Goal: Task Accomplishment & Management: Use online tool/utility

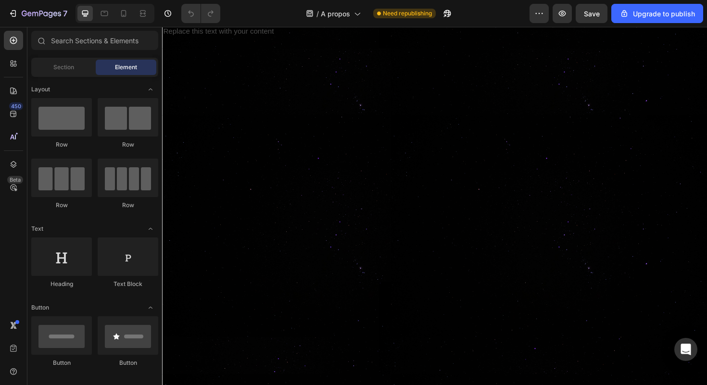
scroll to position [1855, 0]
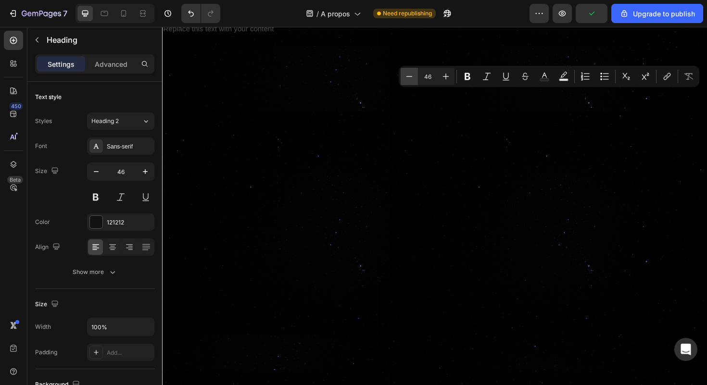
click at [415, 80] on button "Minus" at bounding box center [408, 76] width 17 height 17
click at [416, 80] on button "Minus" at bounding box center [408, 76] width 17 height 17
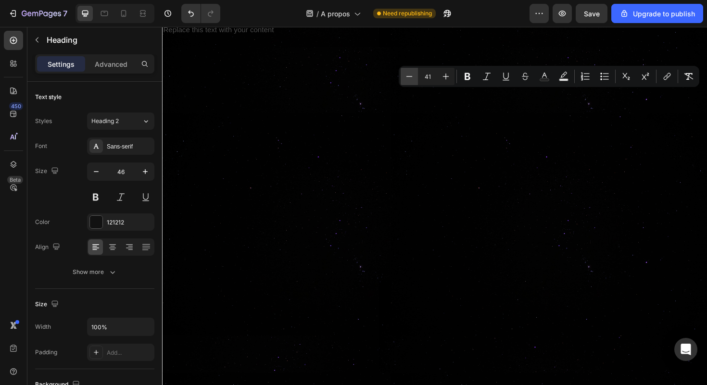
click at [410, 77] on icon "Editor contextual toolbar" at bounding box center [409, 77] width 10 height 10
type input "40"
click at [99, 170] on icon "button" at bounding box center [96, 172] width 10 height 10
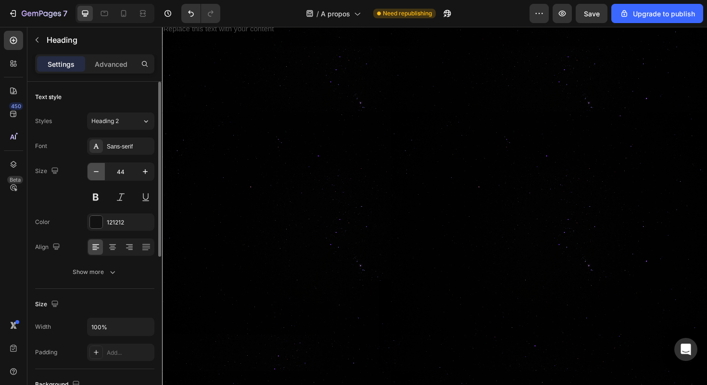
click at [99, 170] on icon "button" at bounding box center [96, 172] width 10 height 10
type input "40"
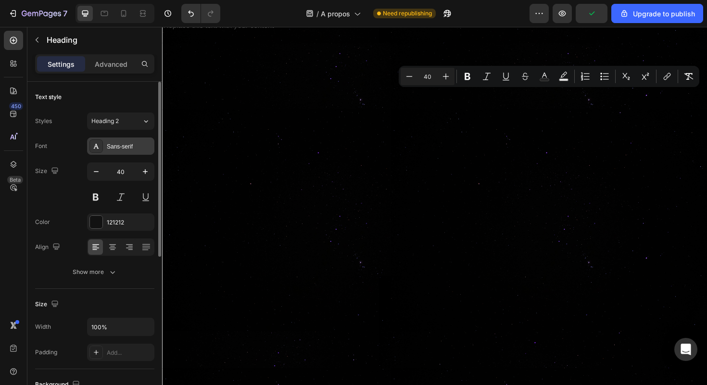
click at [143, 142] on div "Sans-serif" at bounding box center [129, 146] width 45 height 9
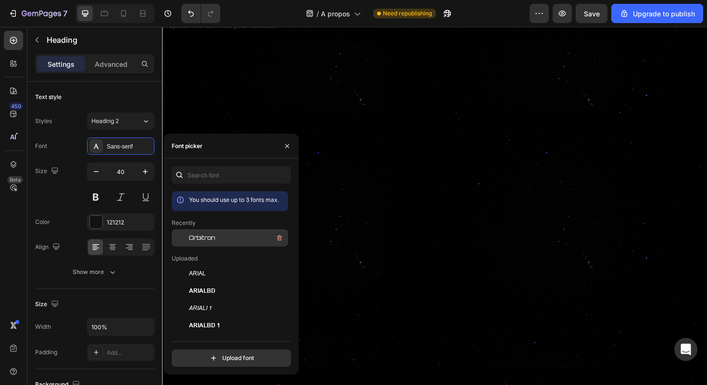
click at [227, 235] on div "Orbitron" at bounding box center [237, 238] width 97 height 12
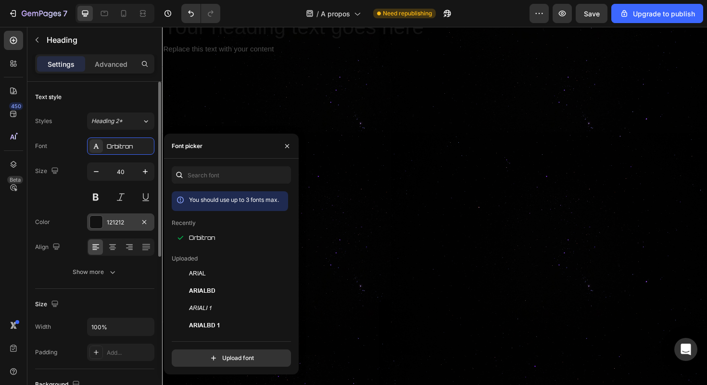
click at [97, 221] on div at bounding box center [96, 222] width 13 height 13
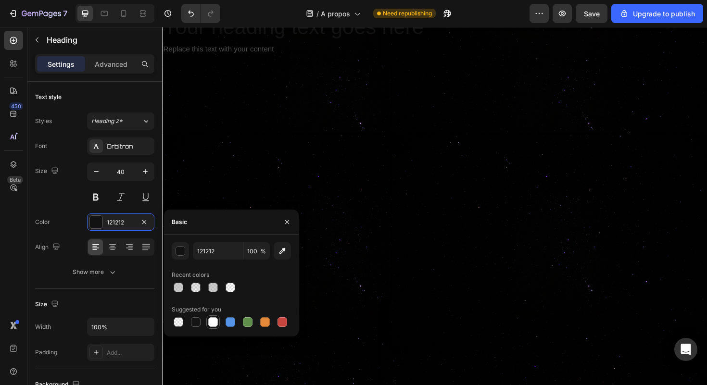
click at [212, 325] on div at bounding box center [213, 322] width 10 height 10
type input "FFFFFF"
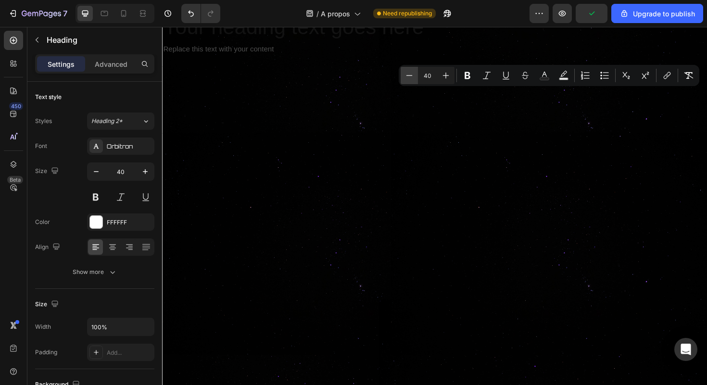
click at [413, 78] on icon "Editor contextual toolbar" at bounding box center [409, 76] width 10 height 10
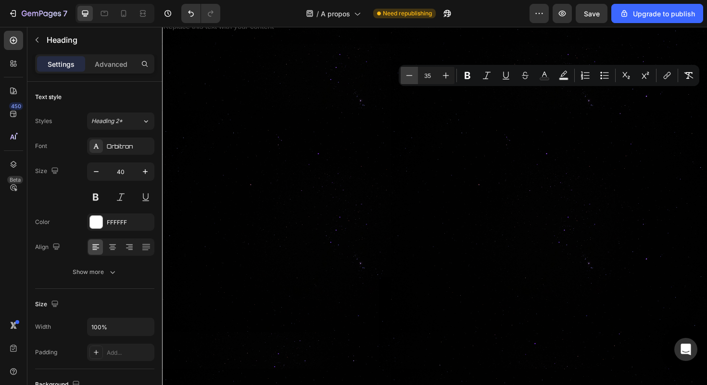
click at [413, 78] on icon "Editor contextual toolbar" at bounding box center [409, 76] width 10 height 10
type input "33"
click at [463, 81] on button "Bold" at bounding box center [467, 75] width 17 height 17
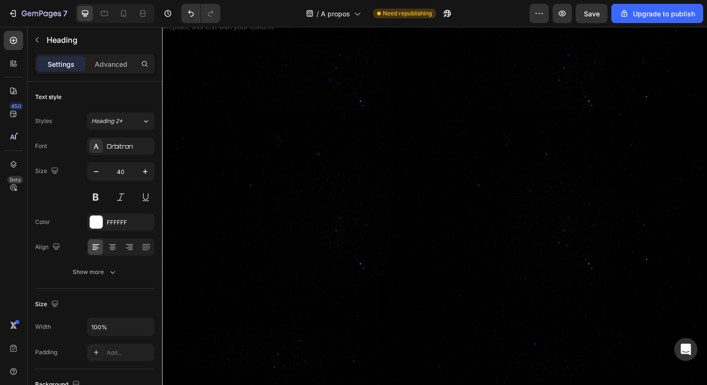
click at [100, 173] on icon "button" at bounding box center [96, 172] width 10 height 10
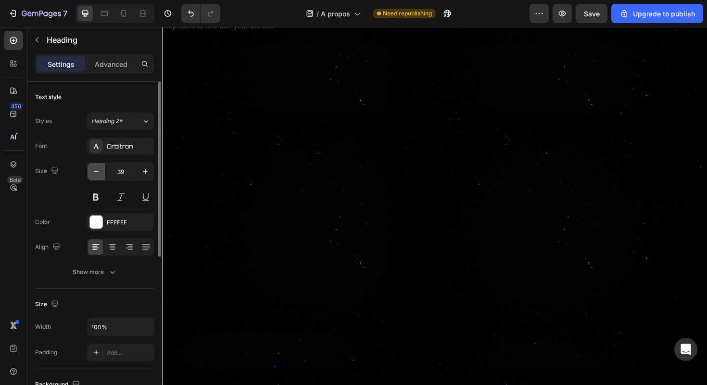
click at [100, 173] on icon "button" at bounding box center [96, 172] width 10 height 10
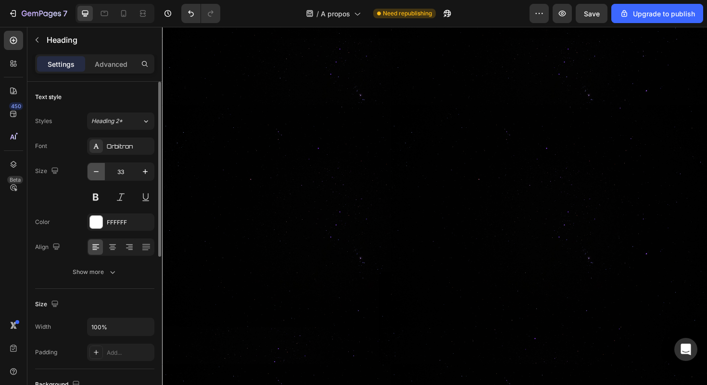
click at [100, 173] on icon "button" at bounding box center [96, 172] width 10 height 10
type input "30"
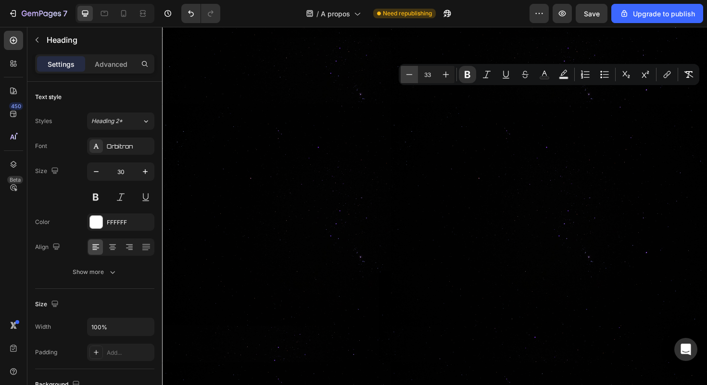
click at [407, 79] on icon "Editor contextual toolbar" at bounding box center [409, 75] width 10 height 10
click at [408, 74] on icon "Editor contextual toolbar" at bounding box center [409, 75] width 10 height 10
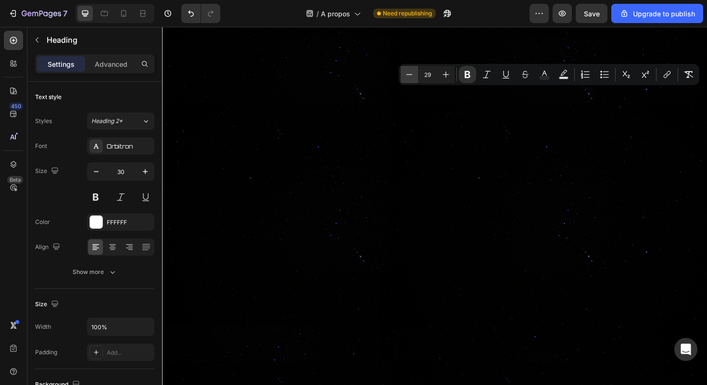
type input "28"
click at [98, 172] on icon "button" at bounding box center [96, 172] width 10 height 10
type input "28"
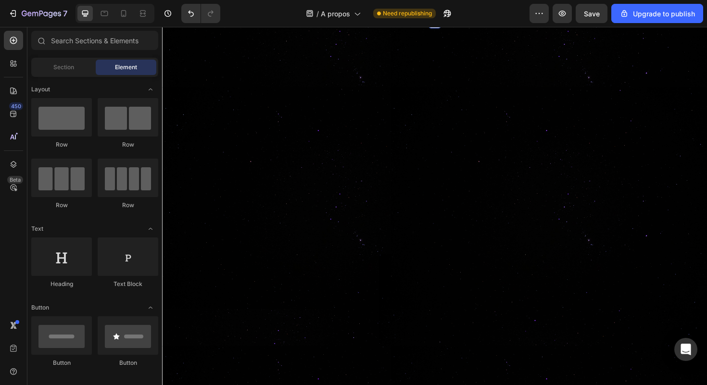
scroll to position [1839, 0]
click at [593, 23] on button "Save" at bounding box center [591, 13] width 32 height 19
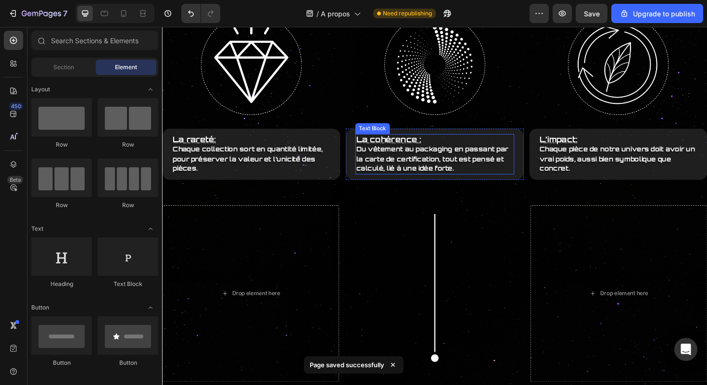
scroll to position [947, 0]
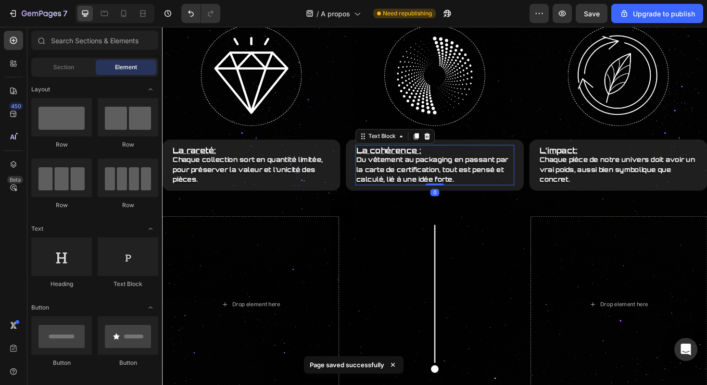
click at [433, 167] on strong "Du vêtement au packaging en passant par la carte de certification, tout est pen…" at bounding box center [447, 177] width 161 height 29
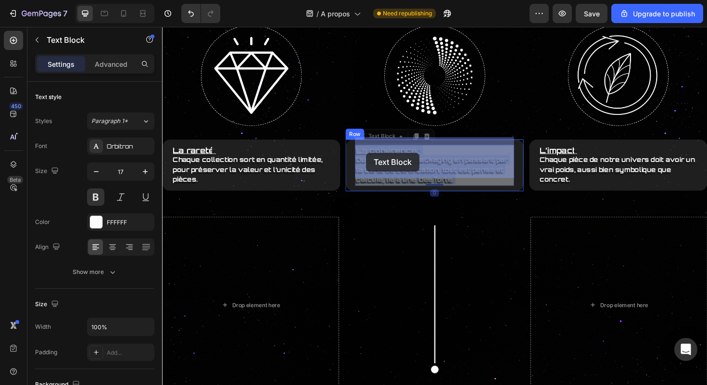
drag, startPoint x: 370, startPoint y: 160, endPoint x: 378, endPoint y: 160, distance: 7.7
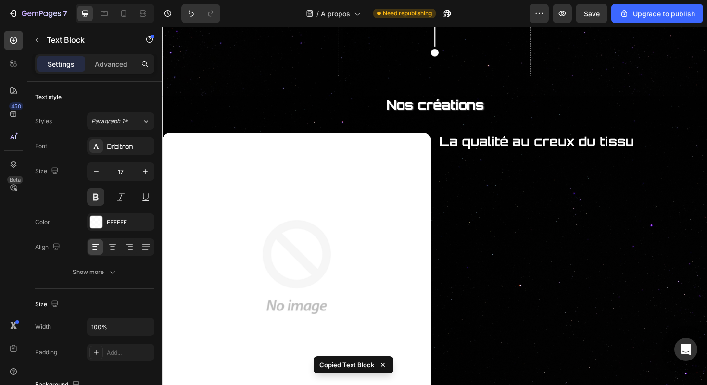
scroll to position [1815, 0]
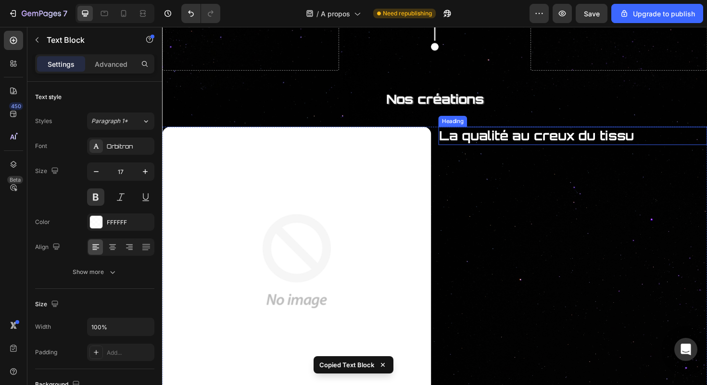
click at [520, 135] on strong "La qualité au creux du tissu" at bounding box center [558, 142] width 206 height 17
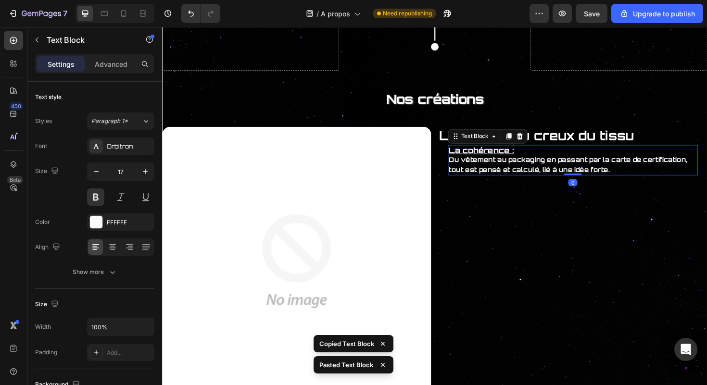
click at [523, 160] on u "La cohérence :" at bounding box center [499, 157] width 69 height 10
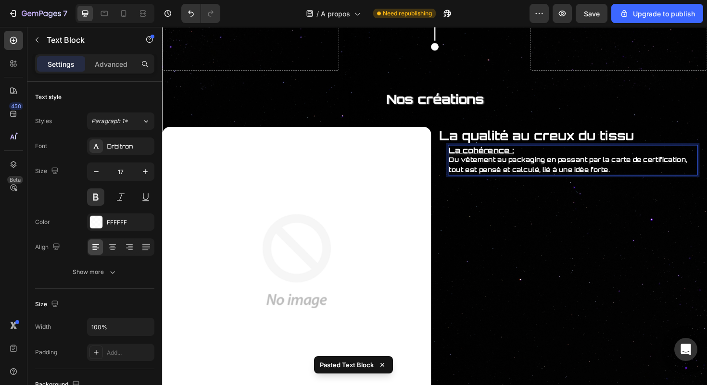
click at [541, 159] on p "La cohérence :" at bounding box center [596, 158] width 263 height 10
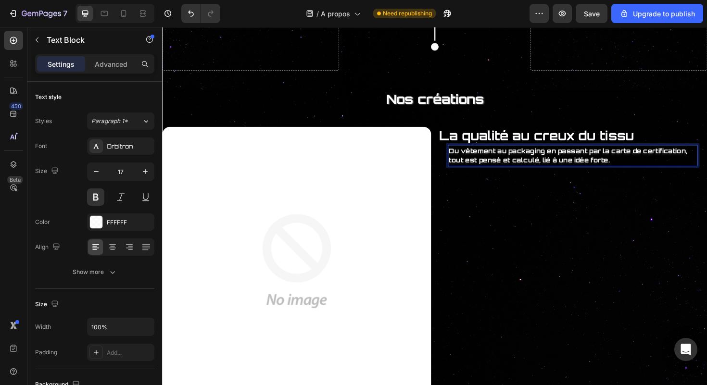
click at [614, 218] on div "La qualité au creux du tissu Heading Du vêtement au packaging en passant par la…" at bounding box center [596, 275] width 285 height 285
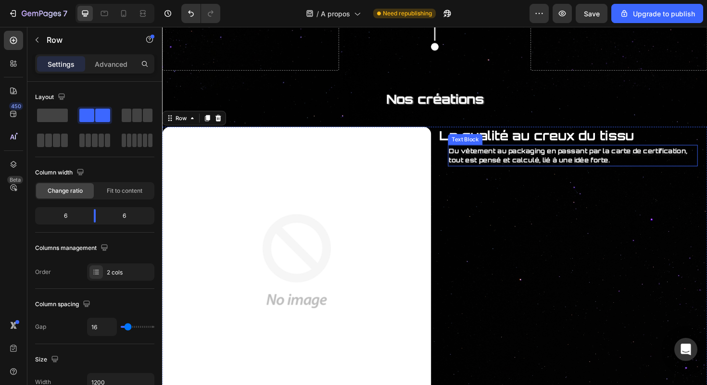
click at [670, 161] on strong "Du vêtement au packaging en passant par la carte de certification, tout est pen…" at bounding box center [591, 163] width 252 height 18
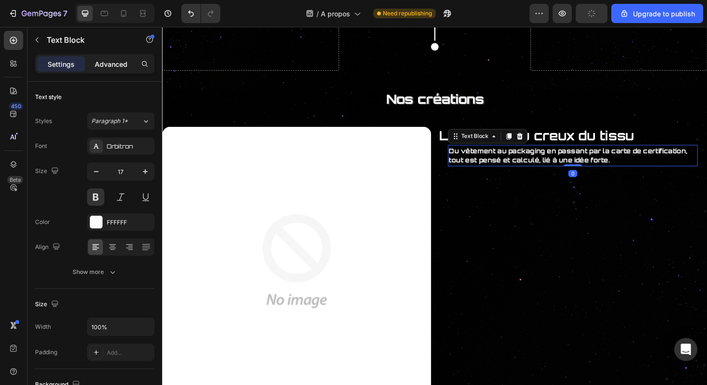
click at [118, 68] on p "Advanced" at bounding box center [111, 64] width 33 height 10
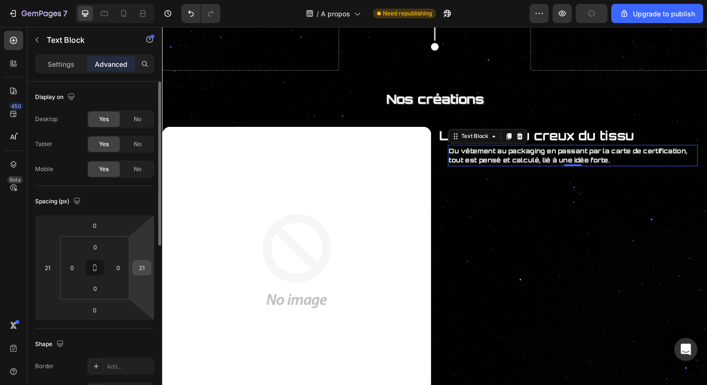
click at [149, 267] on div "21" at bounding box center [141, 267] width 19 height 15
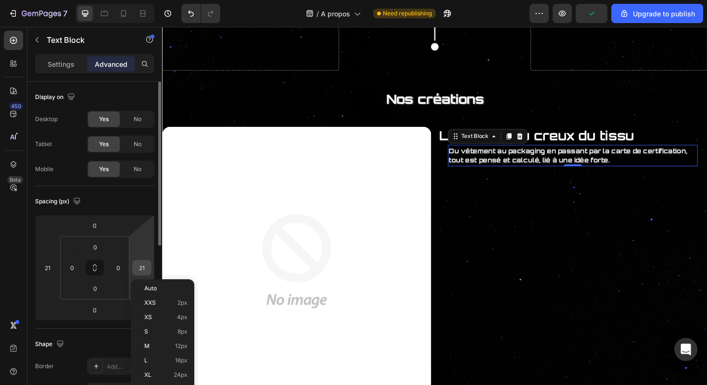
click at [149, 267] on input "21" at bounding box center [142, 268] width 14 height 14
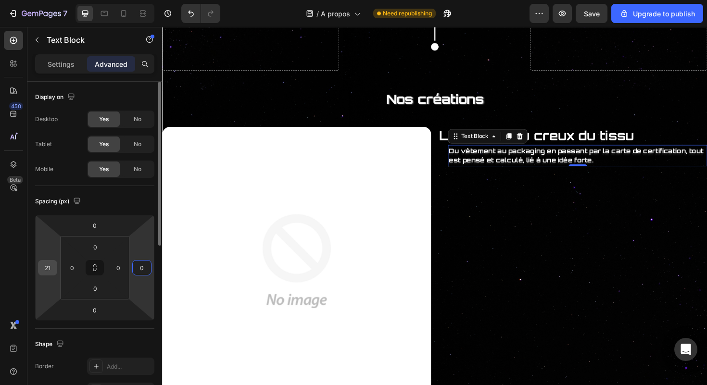
type input "0"
click at [46, 268] on input "21" at bounding box center [47, 268] width 14 height 14
type input "0"
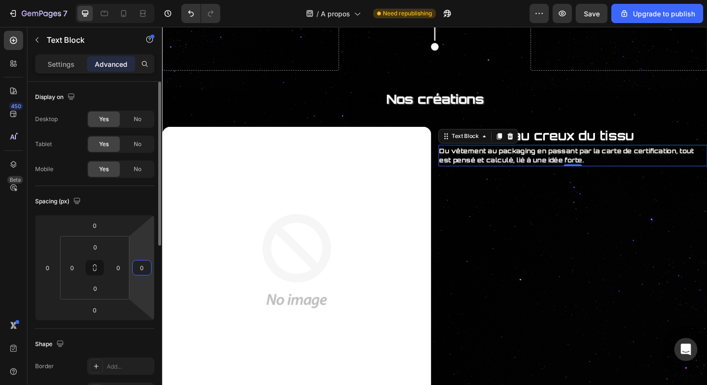
click at [145, 266] on input "0" at bounding box center [142, 268] width 14 height 14
type input "2"
type input "21"
click at [532, 202] on div "La qualité au creux du tissu Heading Du vêtement au packaging en passant par la…" at bounding box center [596, 275] width 285 height 285
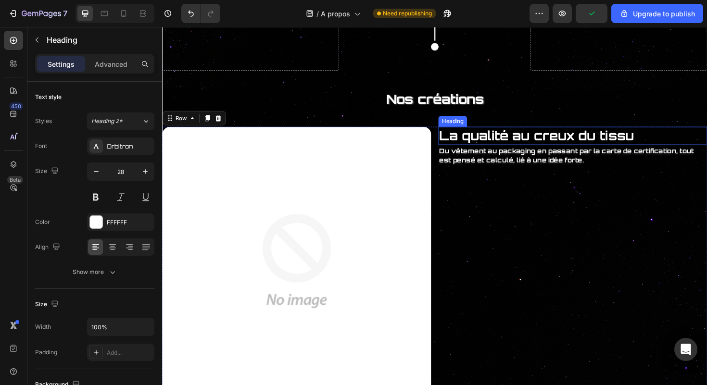
click at [614, 143] on strong "La qualité au creux du tissu" at bounding box center [558, 142] width 206 height 17
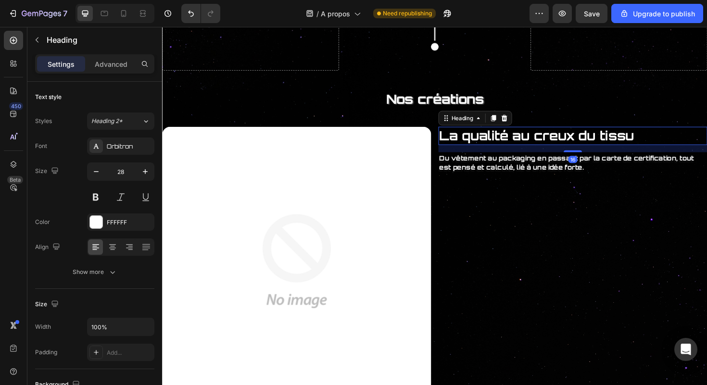
drag, startPoint x: 598, startPoint y: 150, endPoint x: 615, endPoint y: 158, distance: 18.9
click at [615, 152] on div "16" at bounding box center [596, 152] width 285 height 0
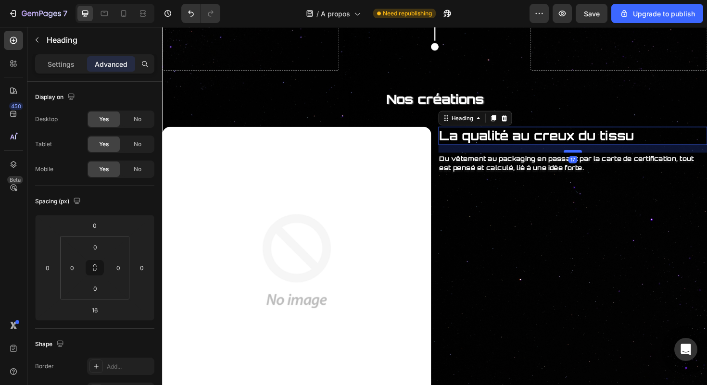
click at [601, 159] on div at bounding box center [596, 158] width 19 height 3
type input "17"
click at [600, 191] on div "La qualité au creux du tissu Heading 17 Du vêtement au packaging en passant par…" at bounding box center [596, 275] width 285 height 285
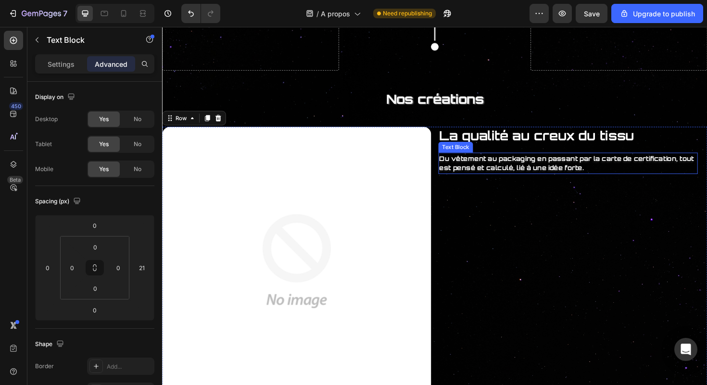
click at [606, 180] on p "Du vêtement au packaging en passant par la carte de certification, tout est pen…" at bounding box center [591, 171] width 273 height 21
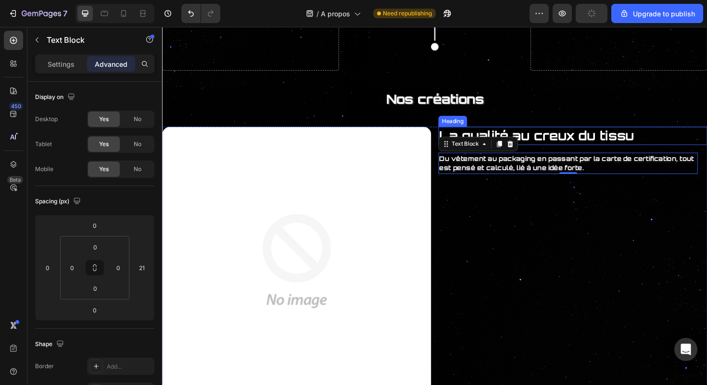
click at [560, 140] on strong "La qualité au creux du tissu" at bounding box center [558, 142] width 206 height 17
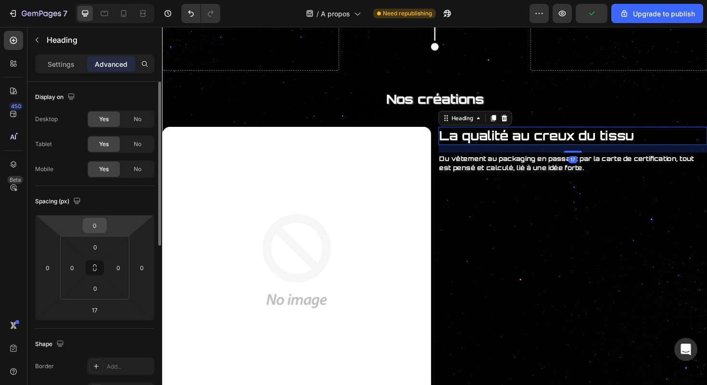
click at [97, 228] on input "0" at bounding box center [94, 225] width 19 height 14
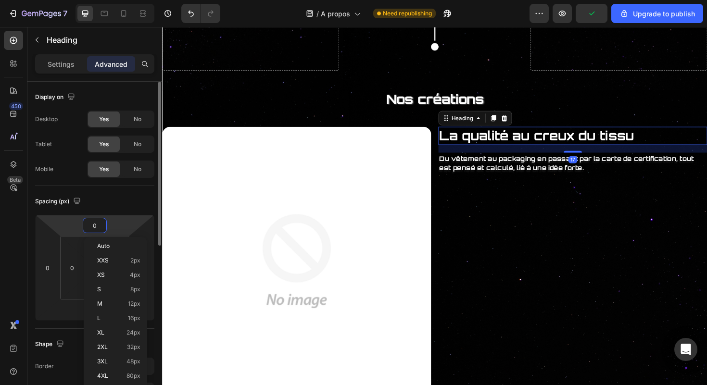
click at [97, 228] on input "0" at bounding box center [94, 225] width 19 height 14
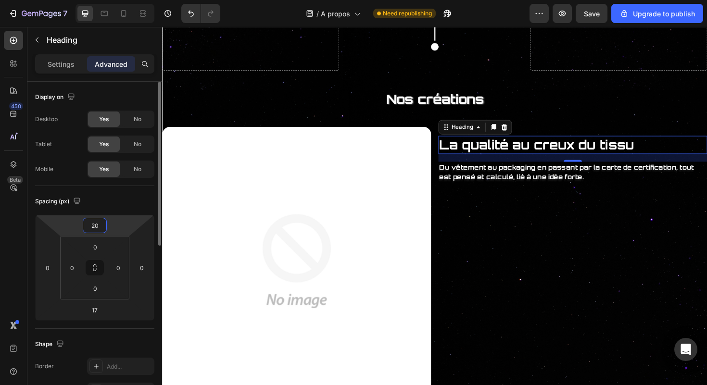
type input "2"
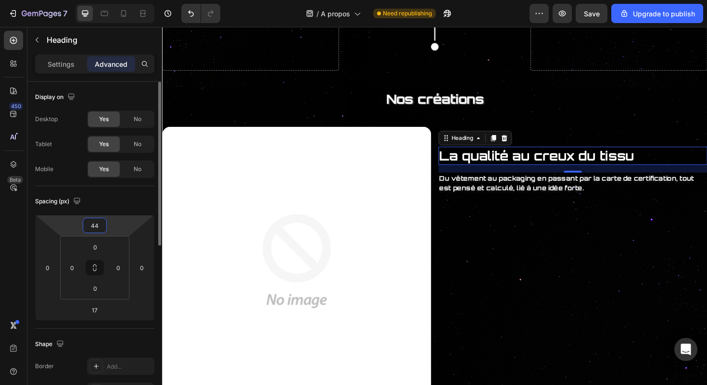
type input "4"
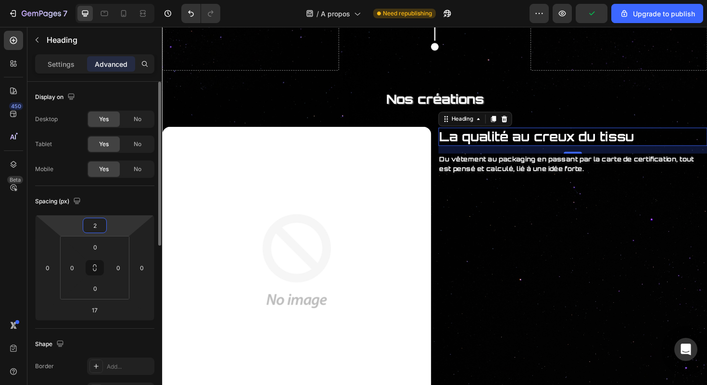
type input "20"
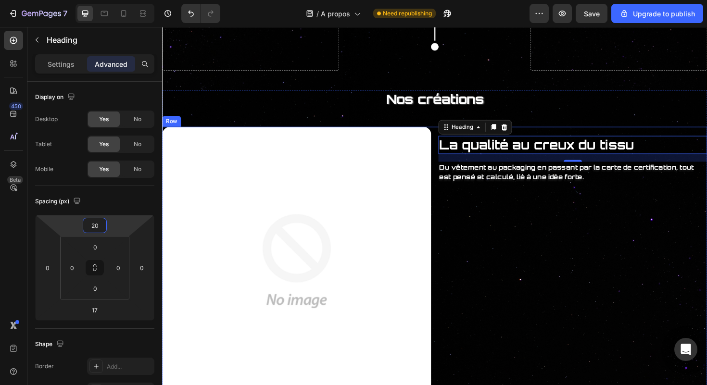
click at [538, 236] on div "La qualité au creux du tissu Heading 17 Du vêtement au packaging en passant par…" at bounding box center [596, 275] width 285 height 285
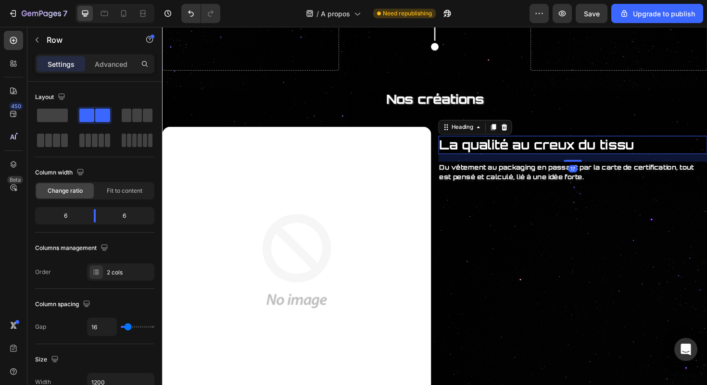
click at [579, 155] on strong "La qualité au creux du tissu" at bounding box center [558, 151] width 206 height 17
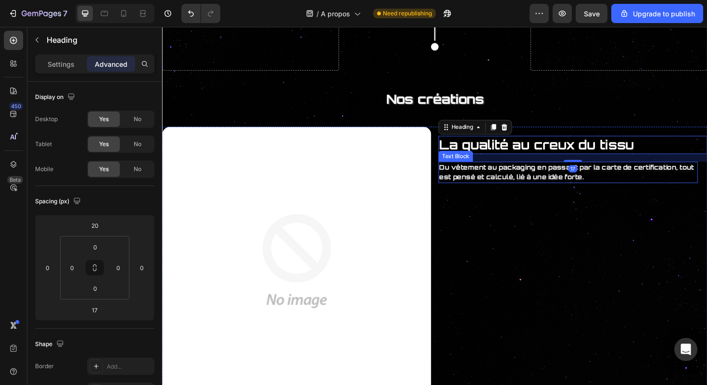
click at [579, 182] on strong "Du vêtement au packaging en passant par la carte de certification, tout est pen…" at bounding box center [590, 181] width 270 height 18
click at [578, 145] on strong "La qualité au creux du tissu" at bounding box center [558, 151] width 206 height 17
click at [554, 182] on strong "Du vêtement au packaging en passant par la carte de certification, tout est pen…" at bounding box center [590, 181] width 270 height 18
click at [567, 160] on strong "La qualité au creux du tissu" at bounding box center [558, 151] width 206 height 17
click at [561, 183] on strong "Du vêtement au packaging en passant par la carte de certification, tout est pen…" at bounding box center [590, 181] width 270 height 18
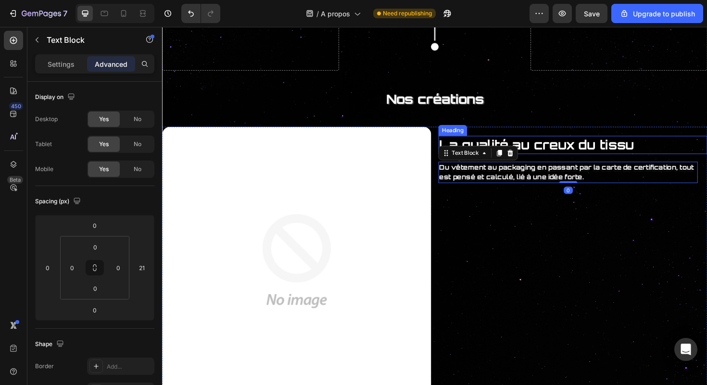
click at [578, 150] on strong "La qualité au creux du tissu" at bounding box center [558, 151] width 206 height 17
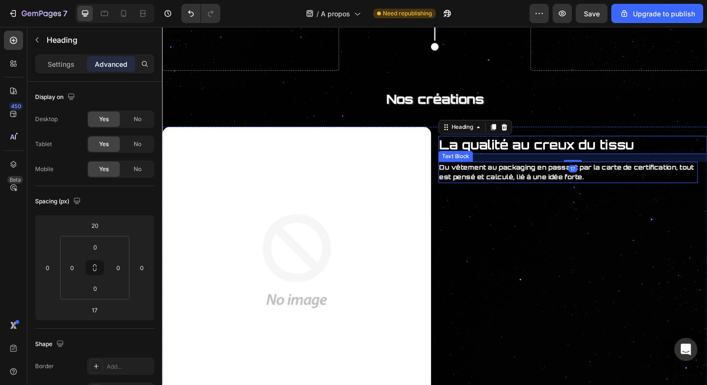
click at [536, 181] on p "Du vêtement au packaging en passant par la carte de certification, tout est pen…" at bounding box center [591, 181] width 273 height 21
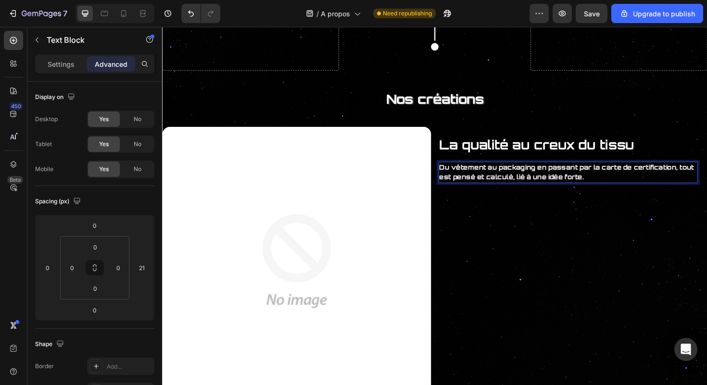
click at [542, 183] on strong "Du vêtement au packaging en passant par la carte de certification, tout est pen…" at bounding box center [590, 181] width 270 height 18
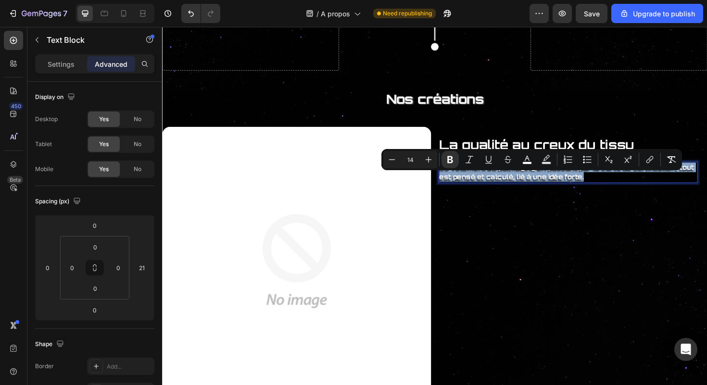
click at [542, 183] on strong "Du vêtement au packaging en passant par la carte de certification, tout est pen…" at bounding box center [590, 181] width 270 height 18
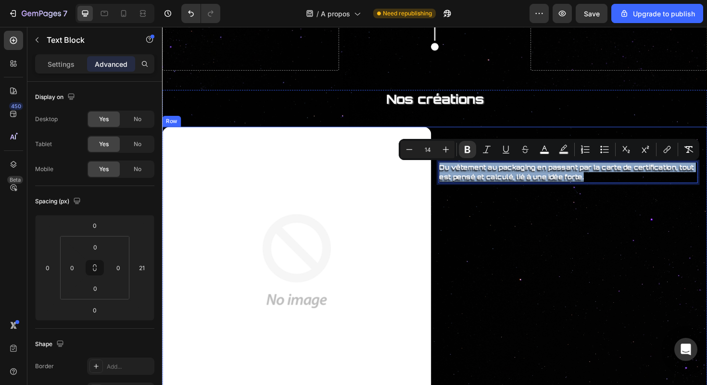
click at [576, 212] on div "La qualité au creux du tissu Heading Du vêtement au packaging en passant par la…" at bounding box center [596, 275] width 285 height 285
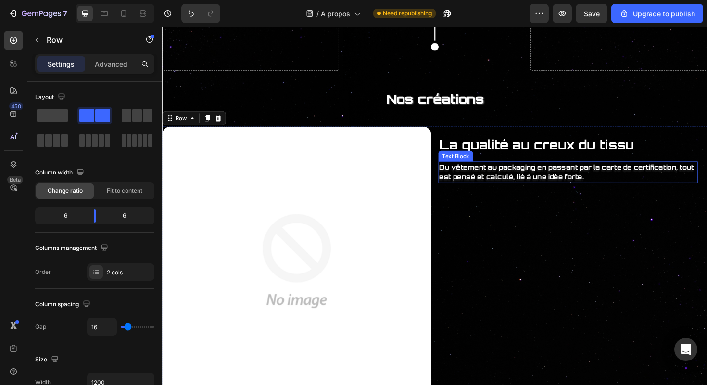
click at [627, 179] on strong "Du vêtement au packaging en passant par la carte de certification, tout est pen…" at bounding box center [590, 181] width 270 height 18
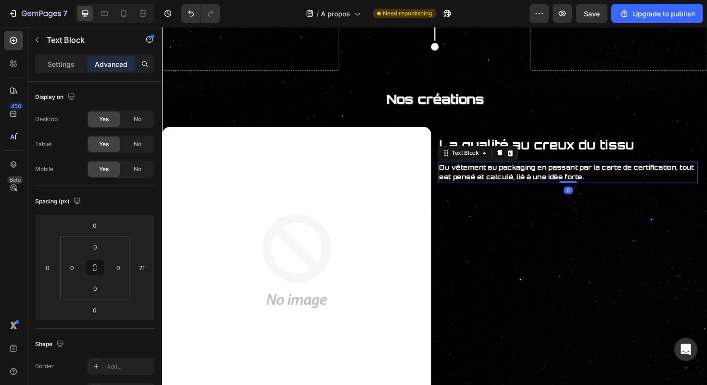
click at [639, 154] on strong "La qualité au creux du tissu" at bounding box center [558, 151] width 206 height 17
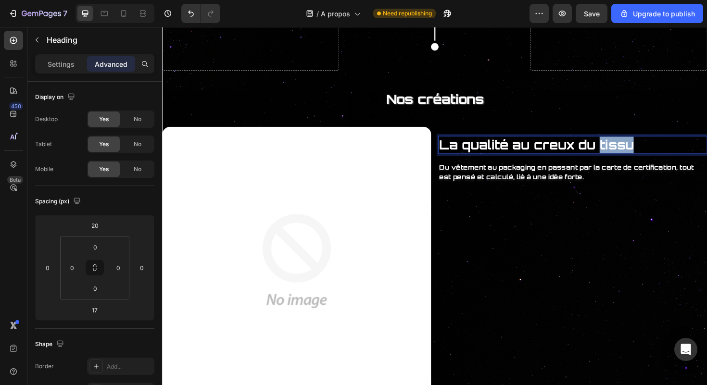
click at [628, 151] on strong "La qualité au creux du tissu" at bounding box center [558, 151] width 206 height 17
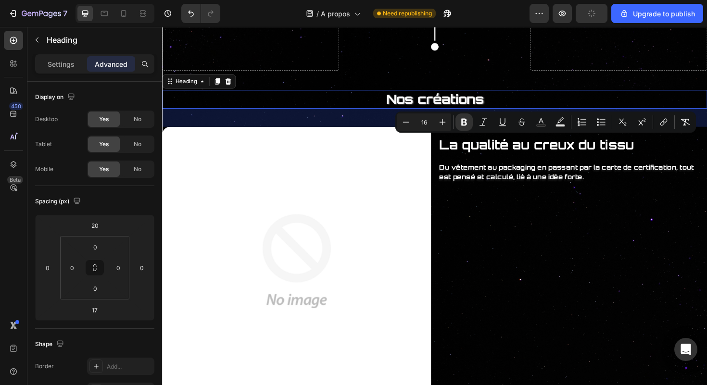
click at [616, 111] on h2 "Nos créations" at bounding box center [450, 103] width 557 height 19
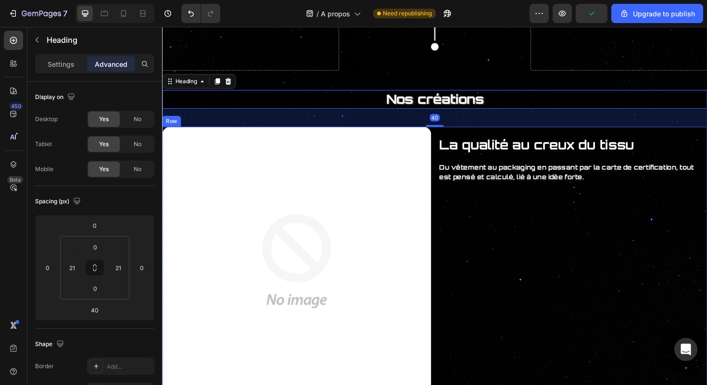
click at [607, 139] on div "⁠⁠⁠⁠⁠⁠⁠ La qualité au creux du tissu Heading Du vêtement au packaging en passan…" at bounding box center [596, 275] width 285 height 285
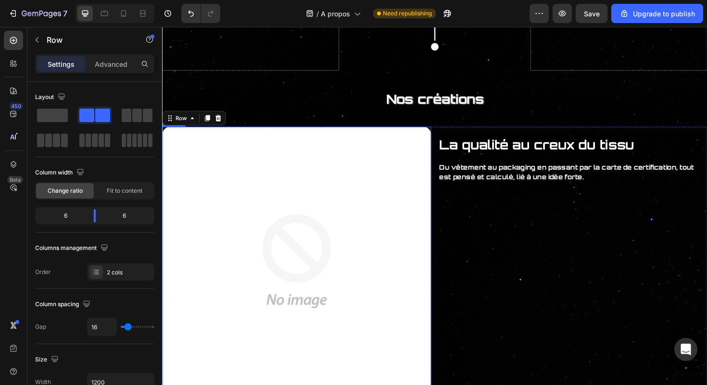
click at [376, 225] on img at bounding box center [304, 275] width 285 height 285
